Goal: Find specific page/section: Find specific page/section

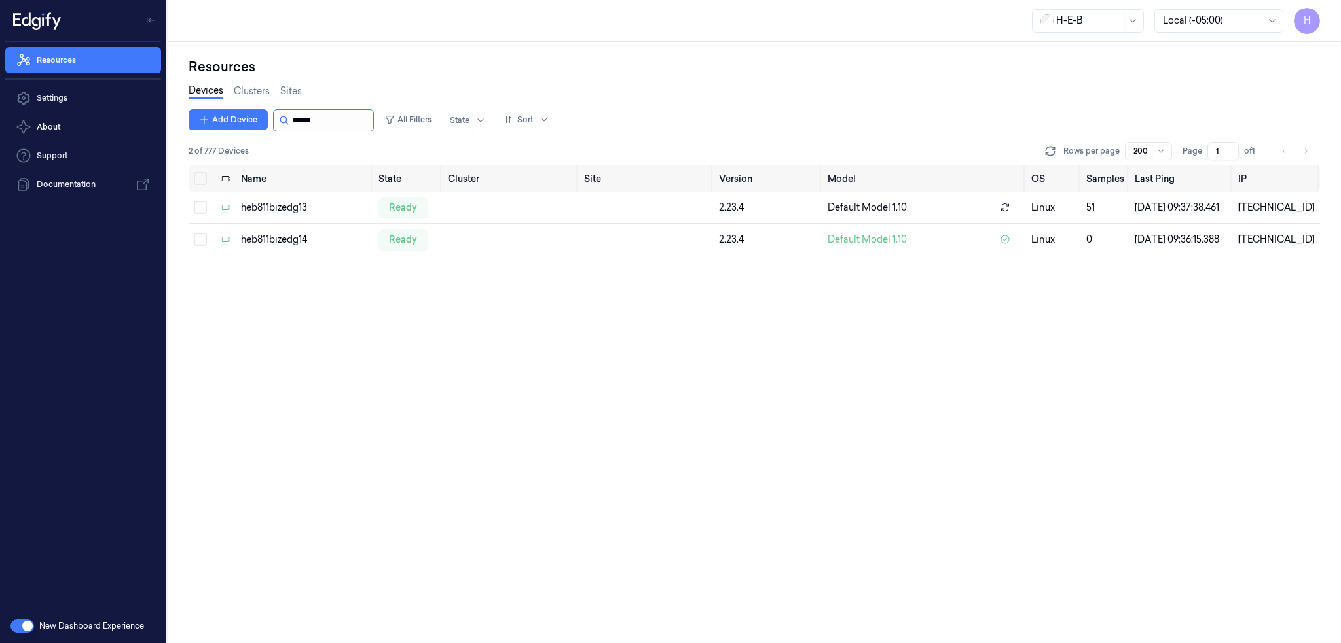
click at [328, 123] on input "string" at bounding box center [331, 120] width 79 height 21
click at [334, 117] on input "string" at bounding box center [331, 120] width 79 height 21
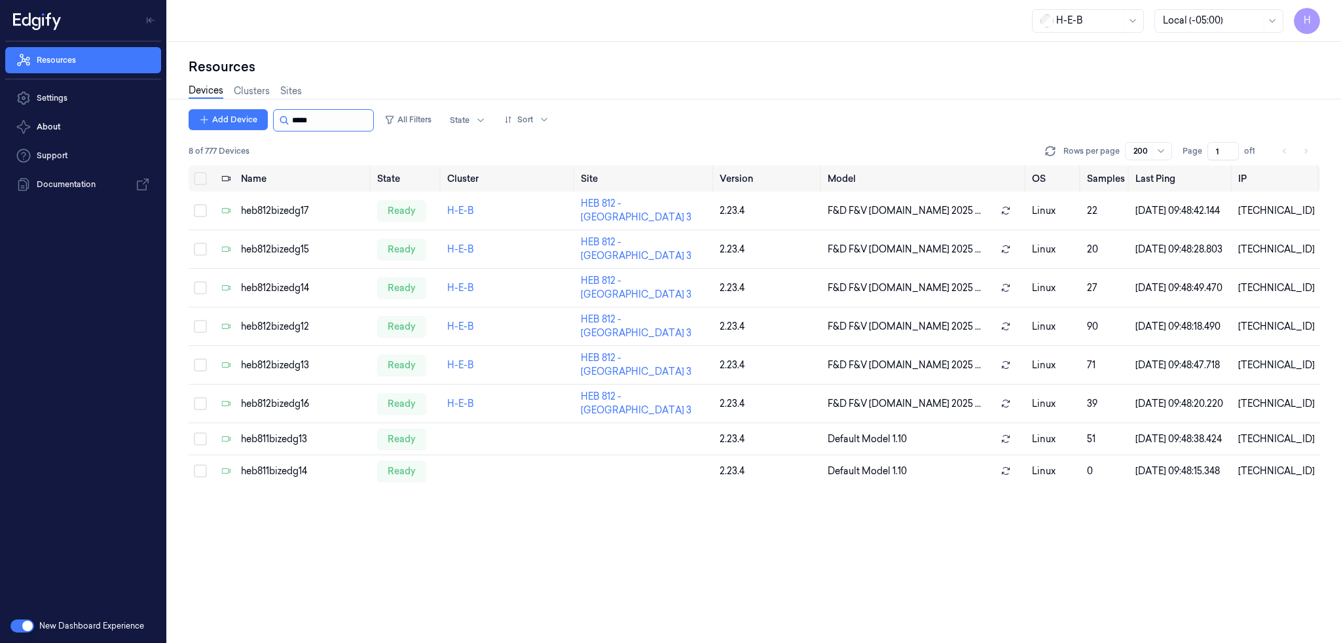
type input "******"
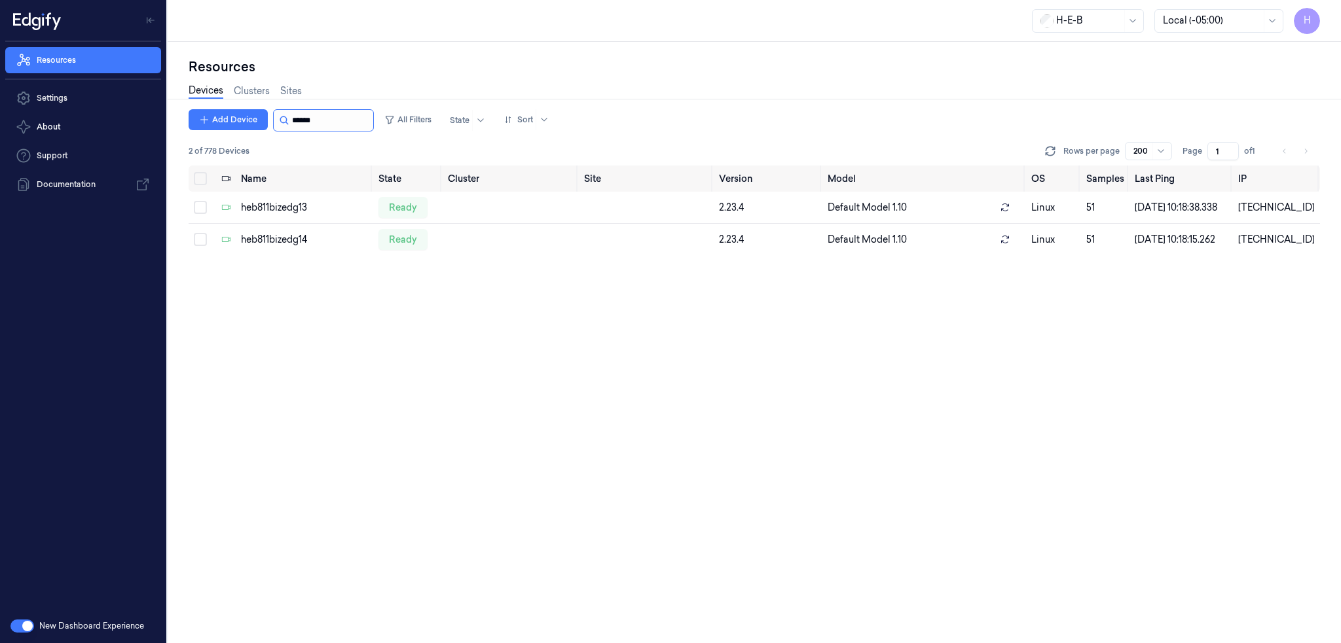
click at [347, 117] on input "string" at bounding box center [331, 120] width 79 height 21
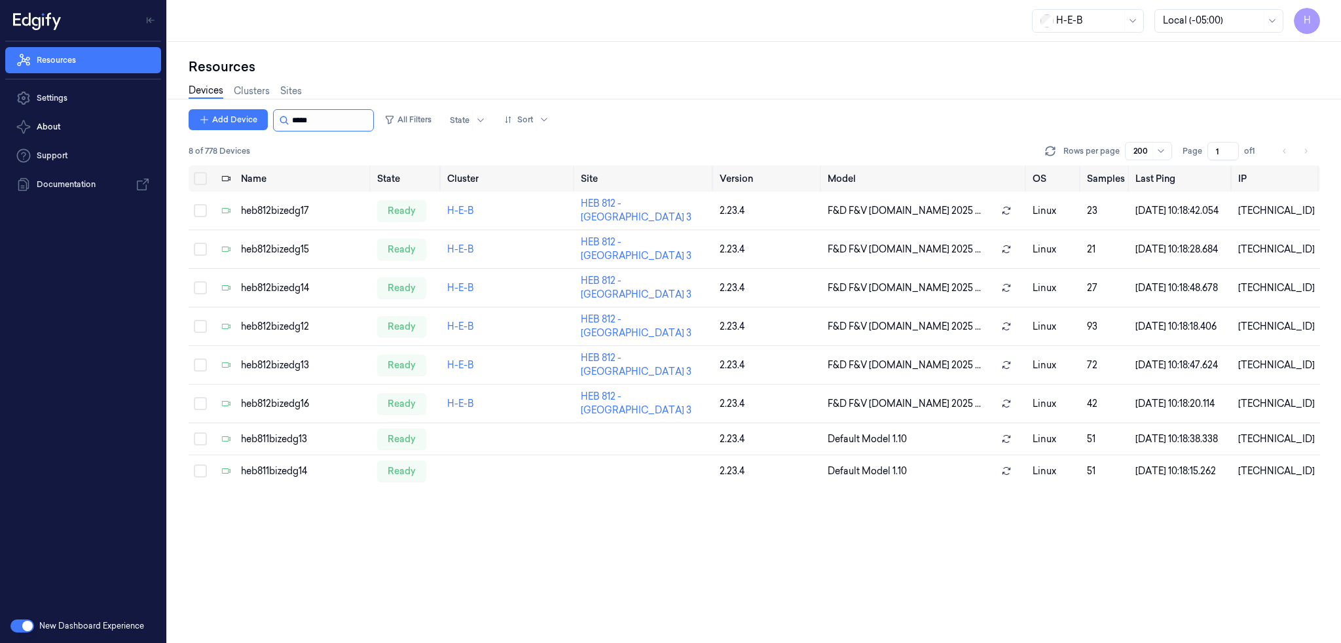
type input "******"
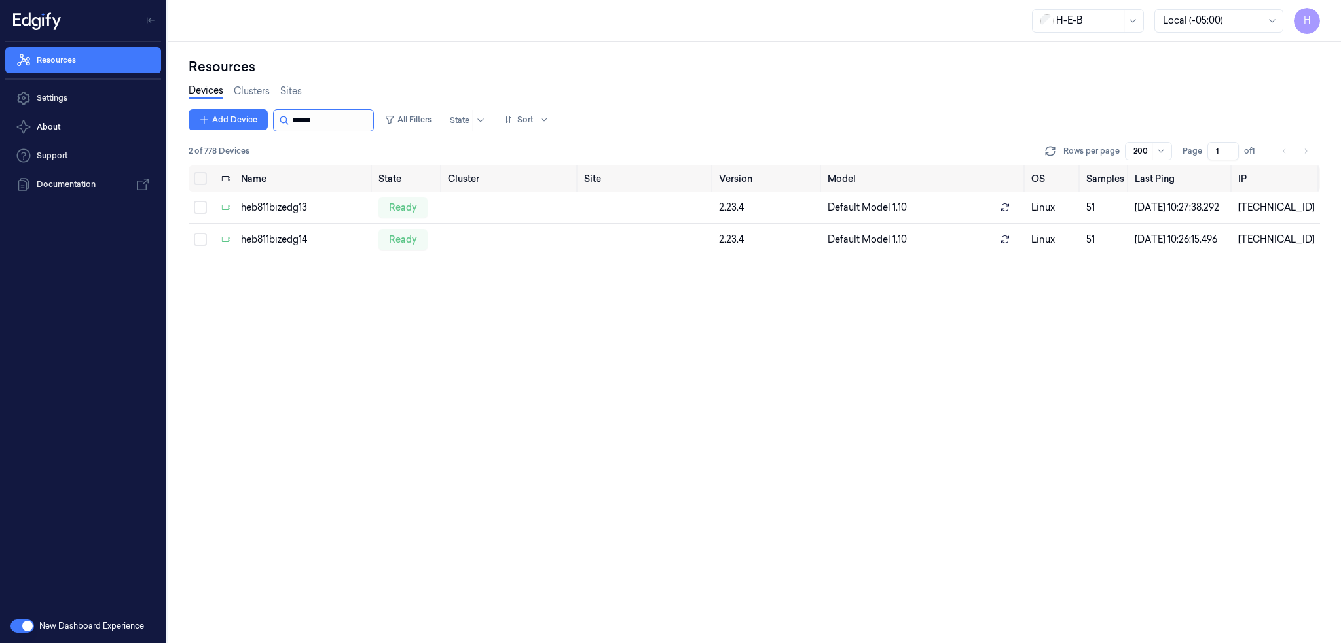
click at [333, 122] on input "string" at bounding box center [331, 120] width 79 height 21
drag, startPoint x: 306, startPoint y: 122, endPoint x: 408, endPoint y: 133, distance: 102.6
click at [395, 124] on div "Add Device All Filters State Sort" at bounding box center [372, 120] width 366 height 22
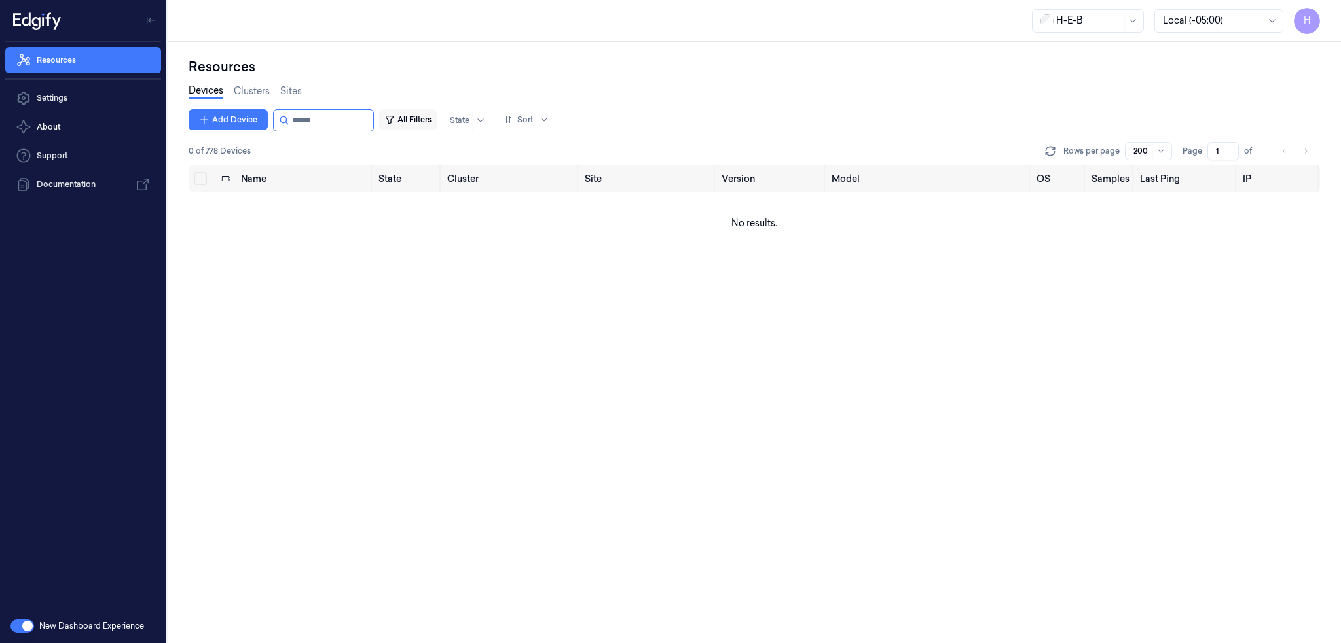
drag, startPoint x: 306, startPoint y: 121, endPoint x: 428, endPoint y: 121, distance: 122.4
click at [416, 122] on div "Add Device All Filters State Sort" at bounding box center [372, 120] width 366 height 22
click at [312, 122] on input "string" at bounding box center [331, 120] width 79 height 21
drag, startPoint x: 313, startPoint y: 122, endPoint x: 380, endPoint y: 128, distance: 67.7
click at [354, 120] on input "string" at bounding box center [331, 120] width 79 height 21
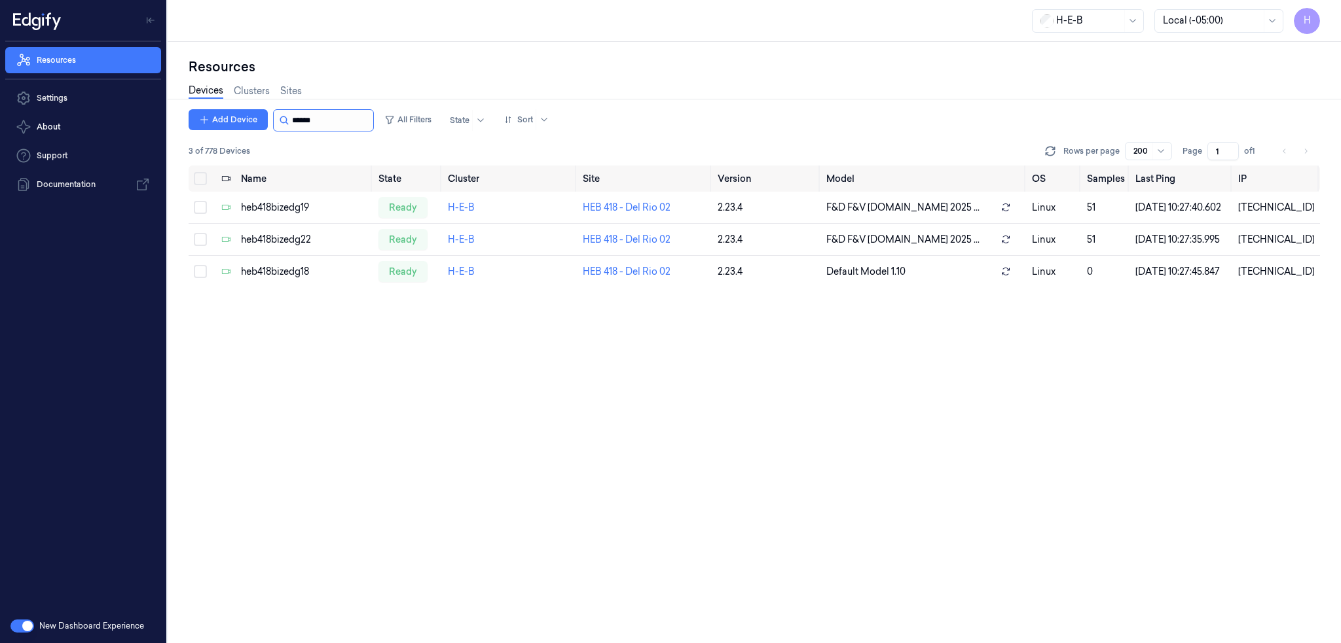
drag, startPoint x: 340, startPoint y: 121, endPoint x: 304, endPoint y: 130, distance: 37.0
click at [304, 130] on input "string" at bounding box center [331, 120] width 79 height 21
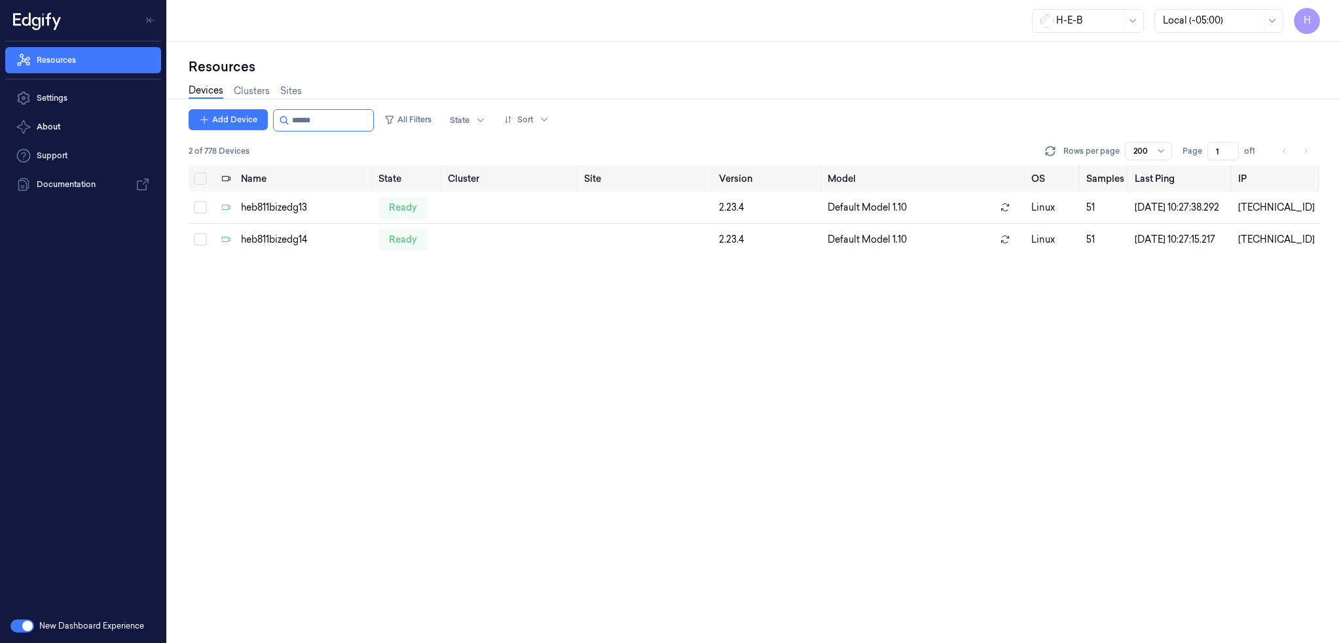
type input "******"
